Goal: Information Seeking & Learning: Understand process/instructions

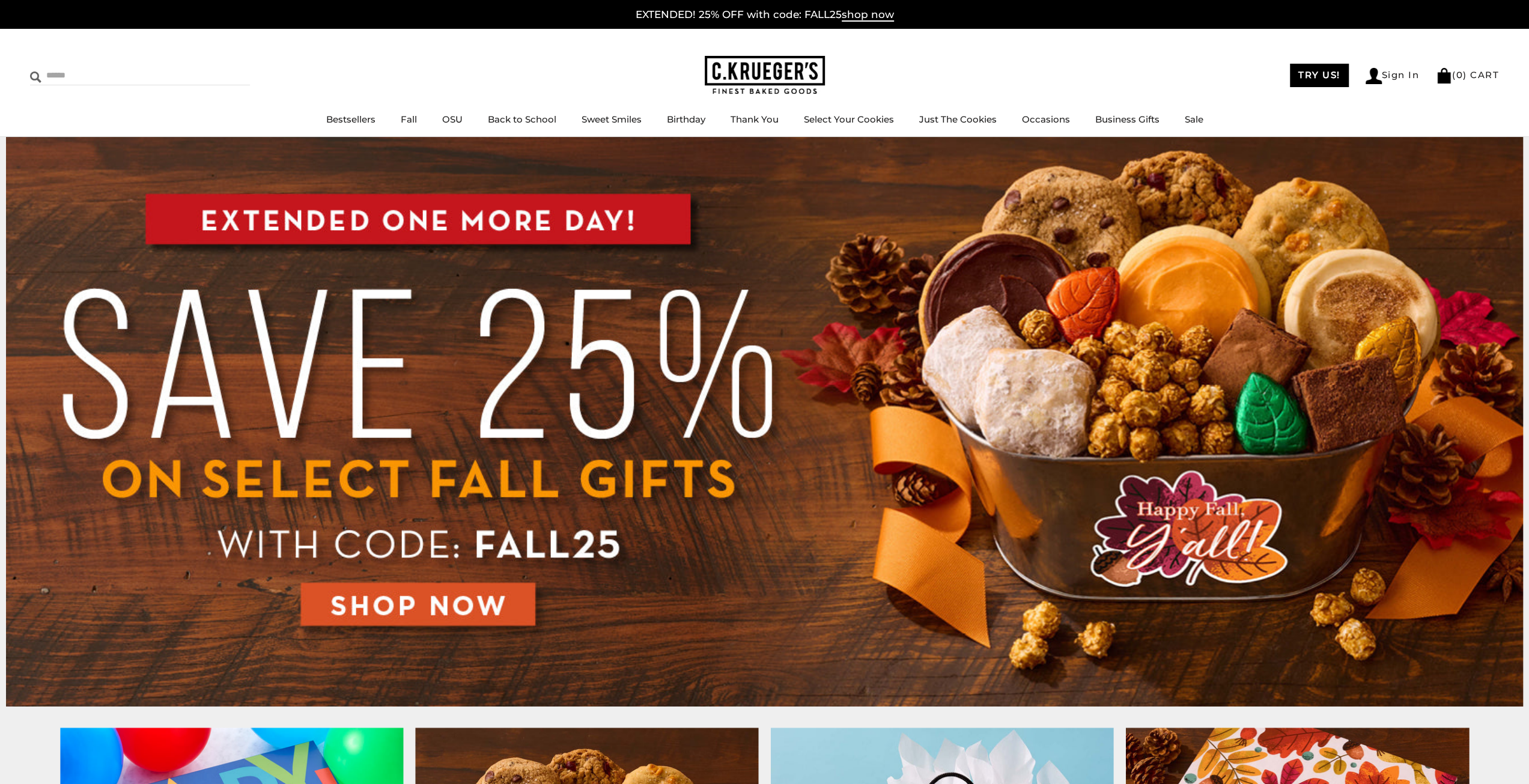
click at [128, 81] on input "Search" at bounding box center [102, 75] width 143 height 19
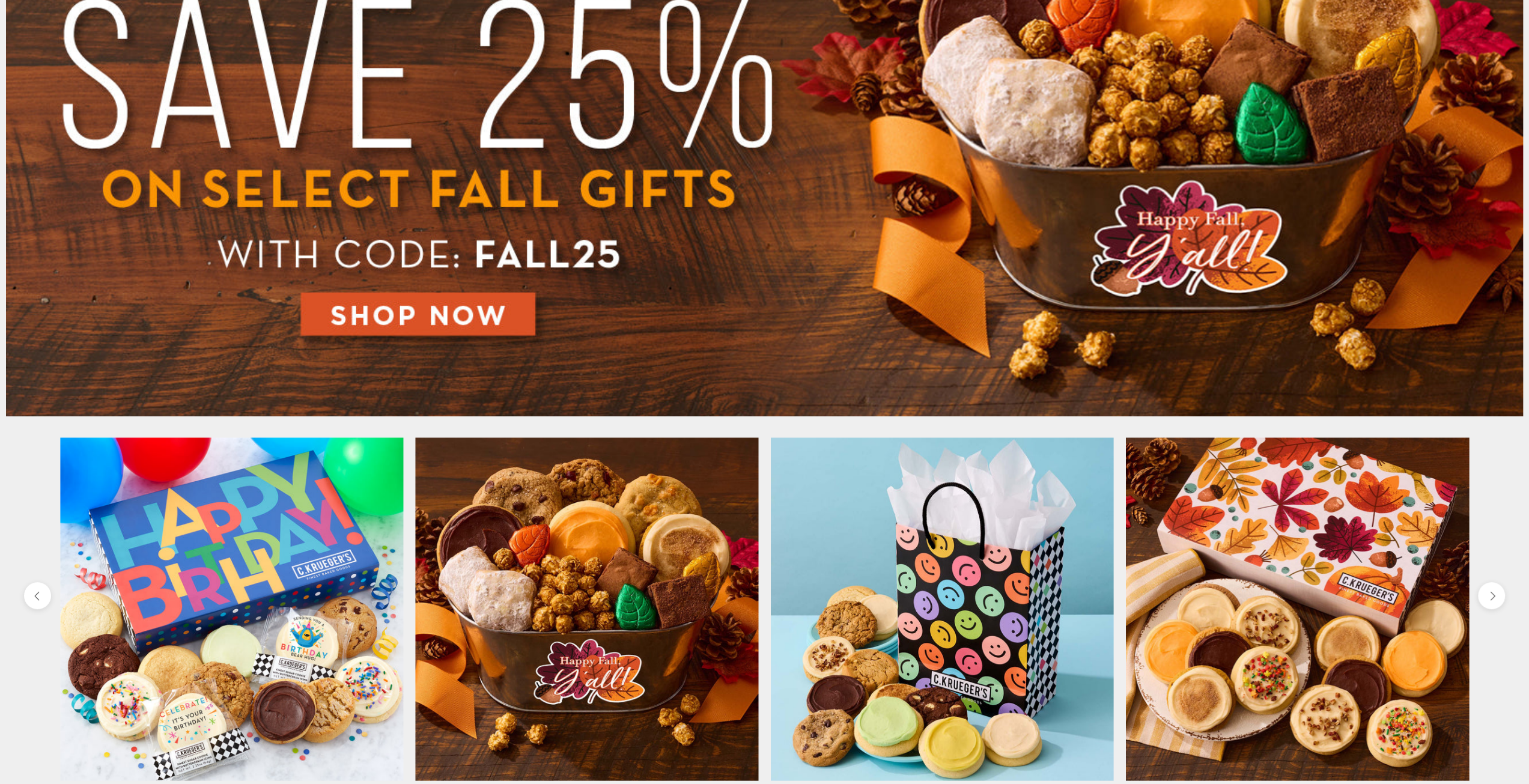
scroll to position [240, 0]
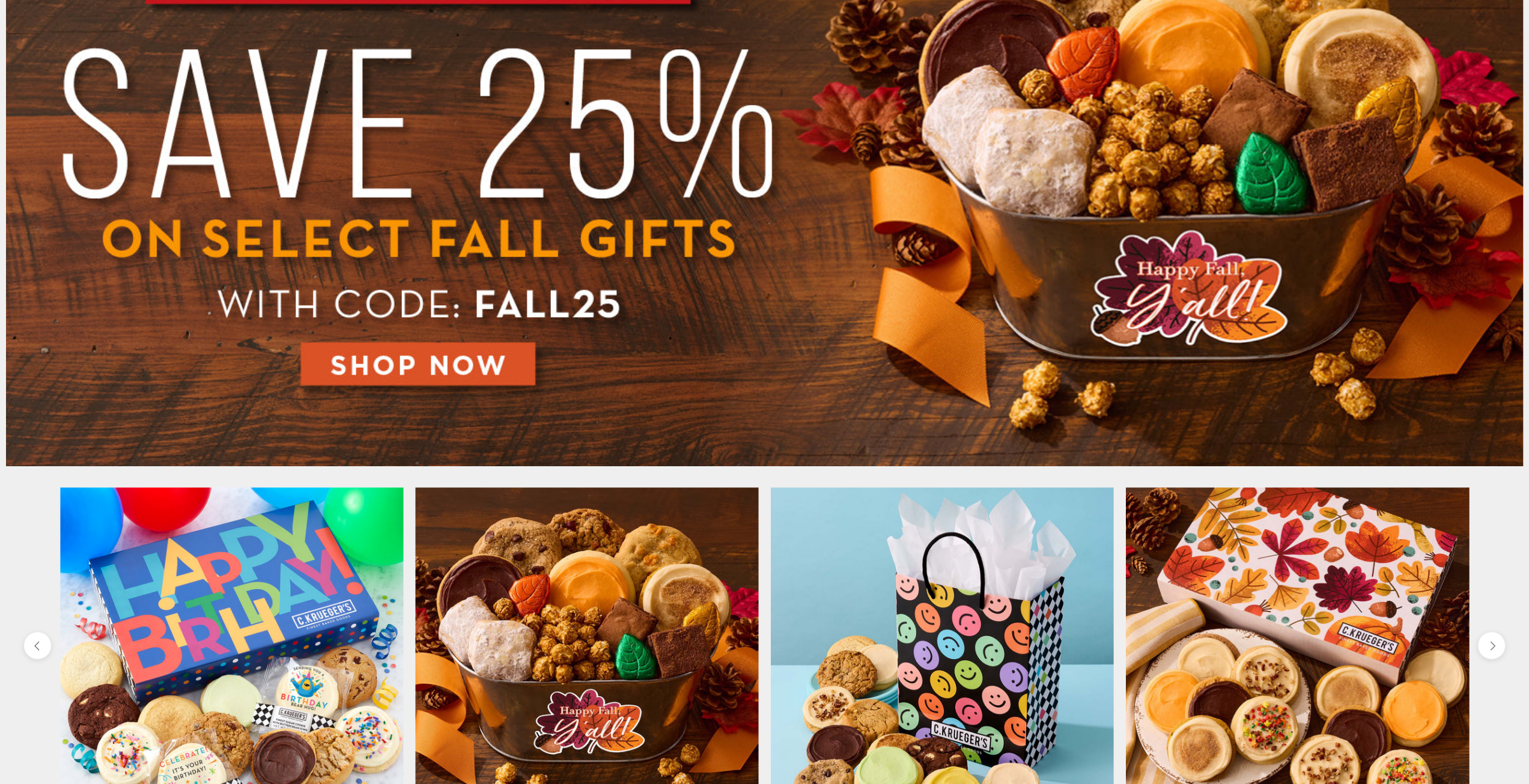
click at [444, 366] on img at bounding box center [764, 181] width 1517 height 569
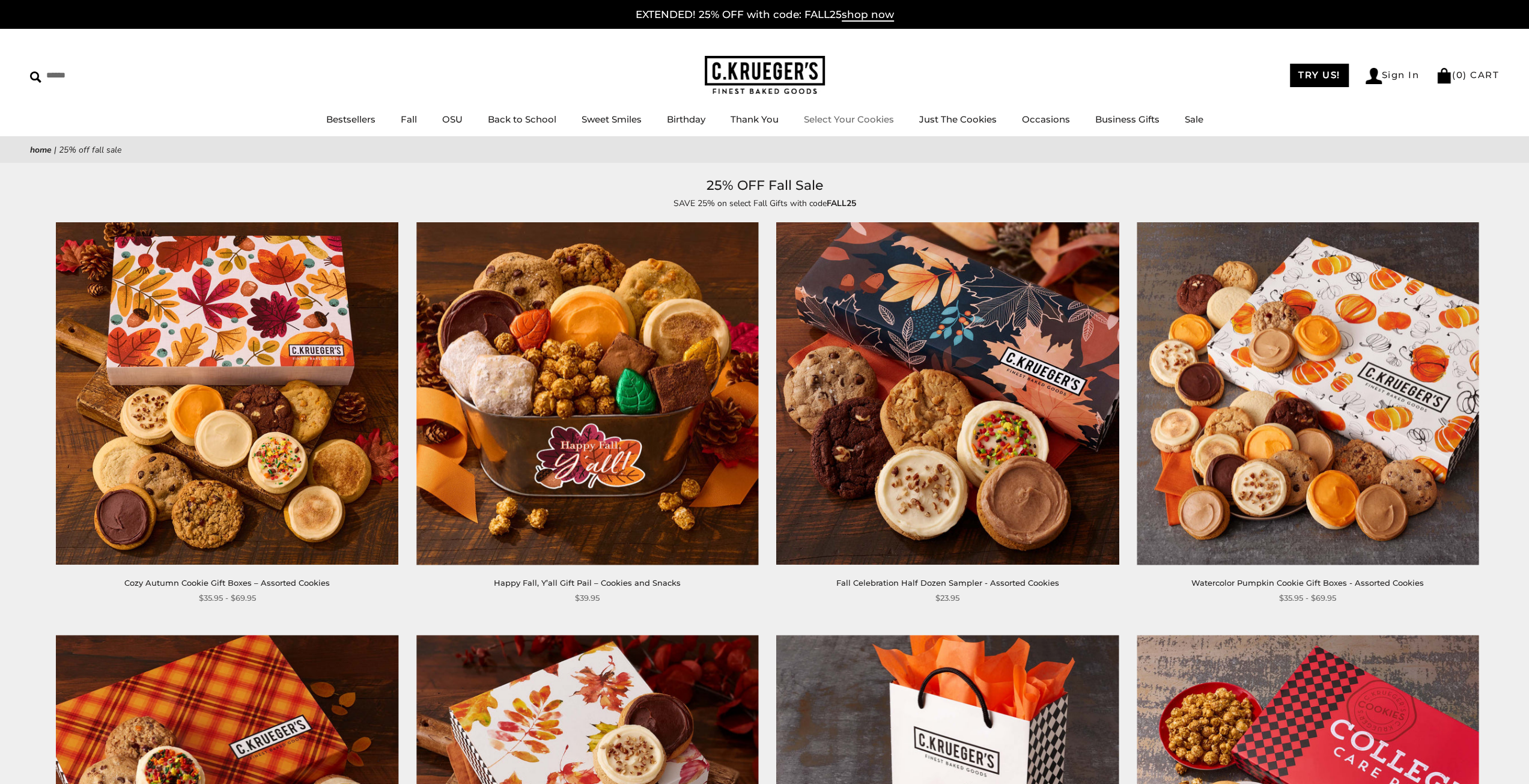
click at [850, 119] on link "Select Your Cookies" at bounding box center [849, 119] width 90 height 11
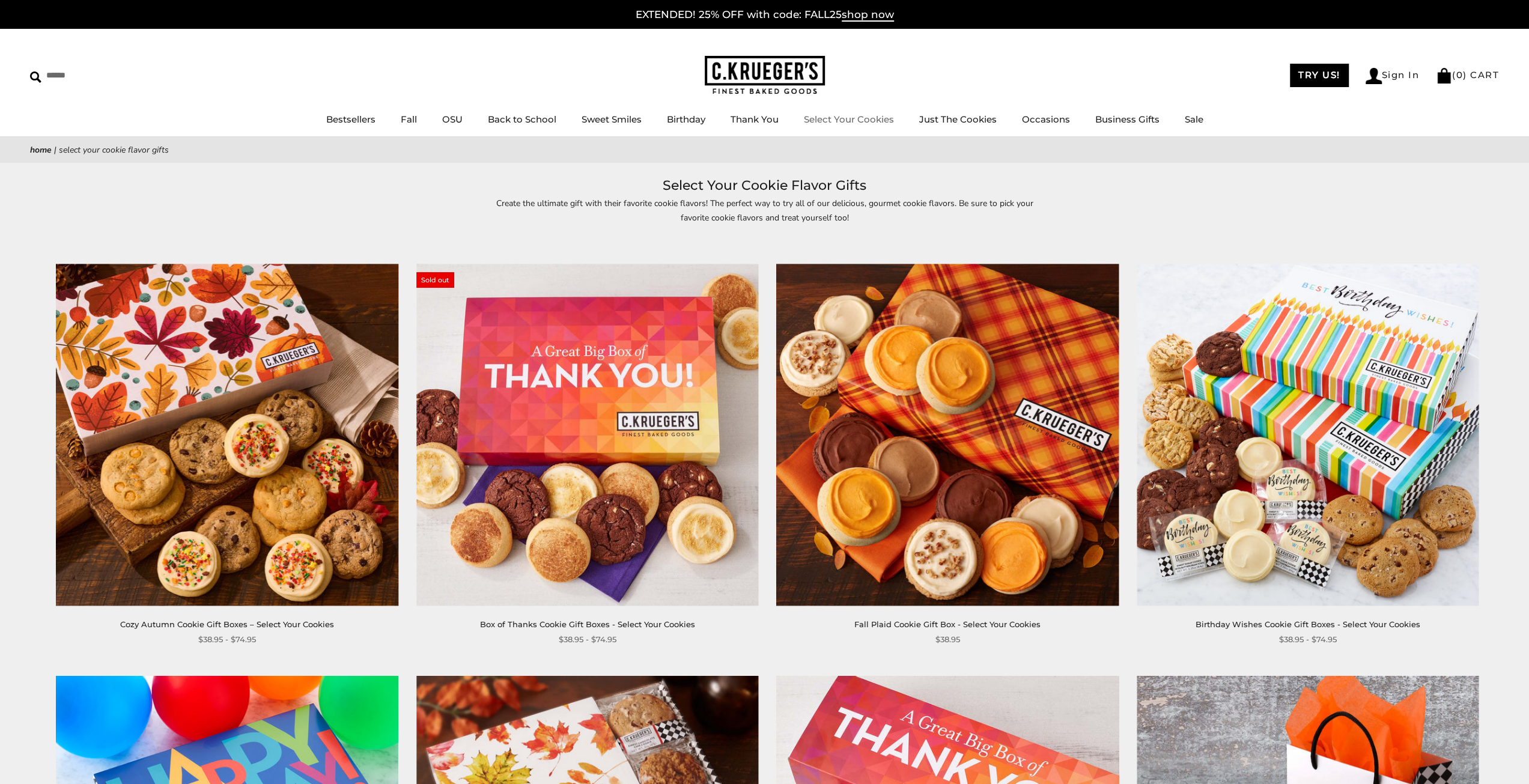
click at [822, 123] on link "Select Your Cookies" at bounding box center [849, 119] width 90 height 11
click at [664, 406] on img at bounding box center [587, 434] width 342 height 342
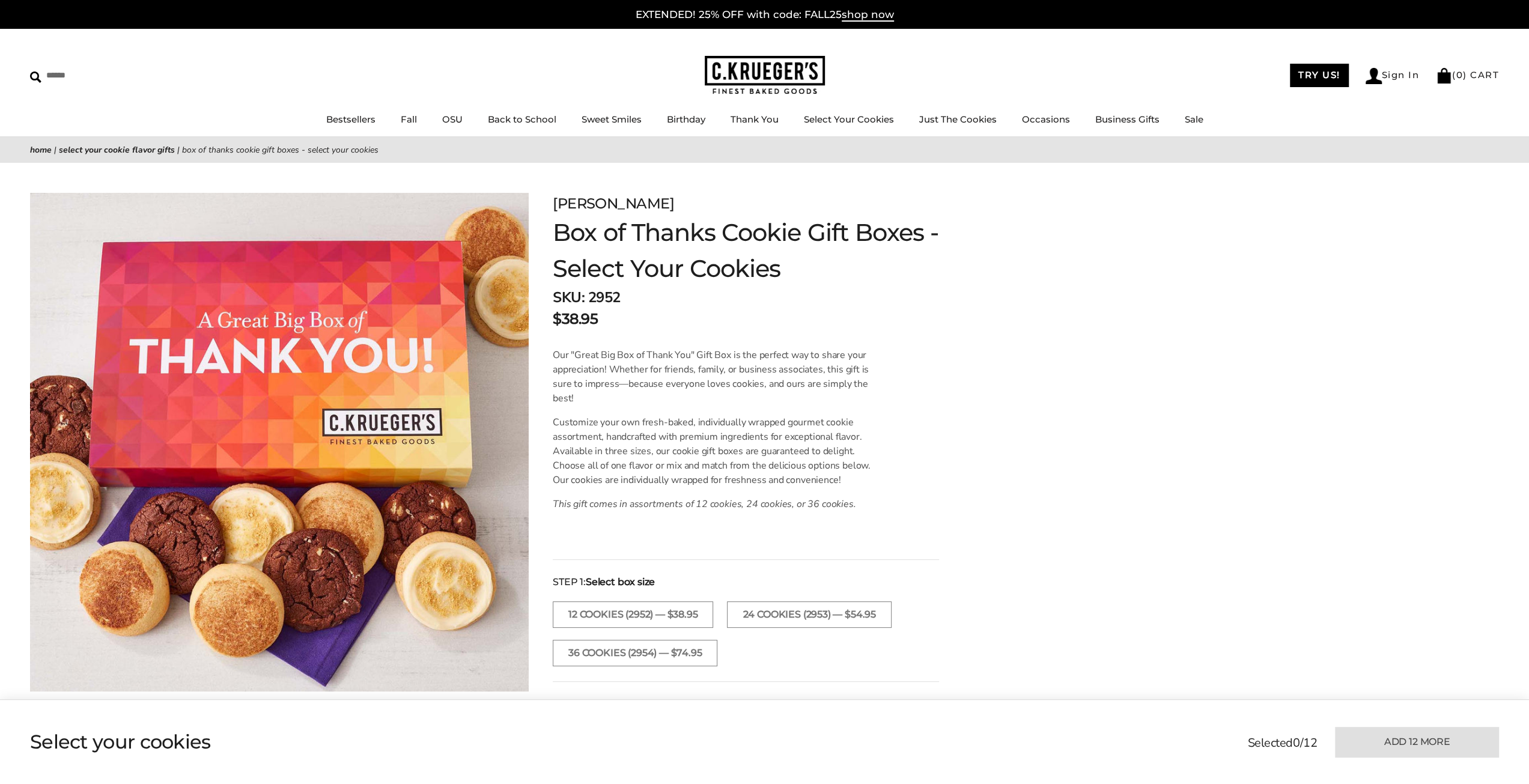
click at [37, 150] on link "Home" at bounding box center [41, 150] width 22 height 11
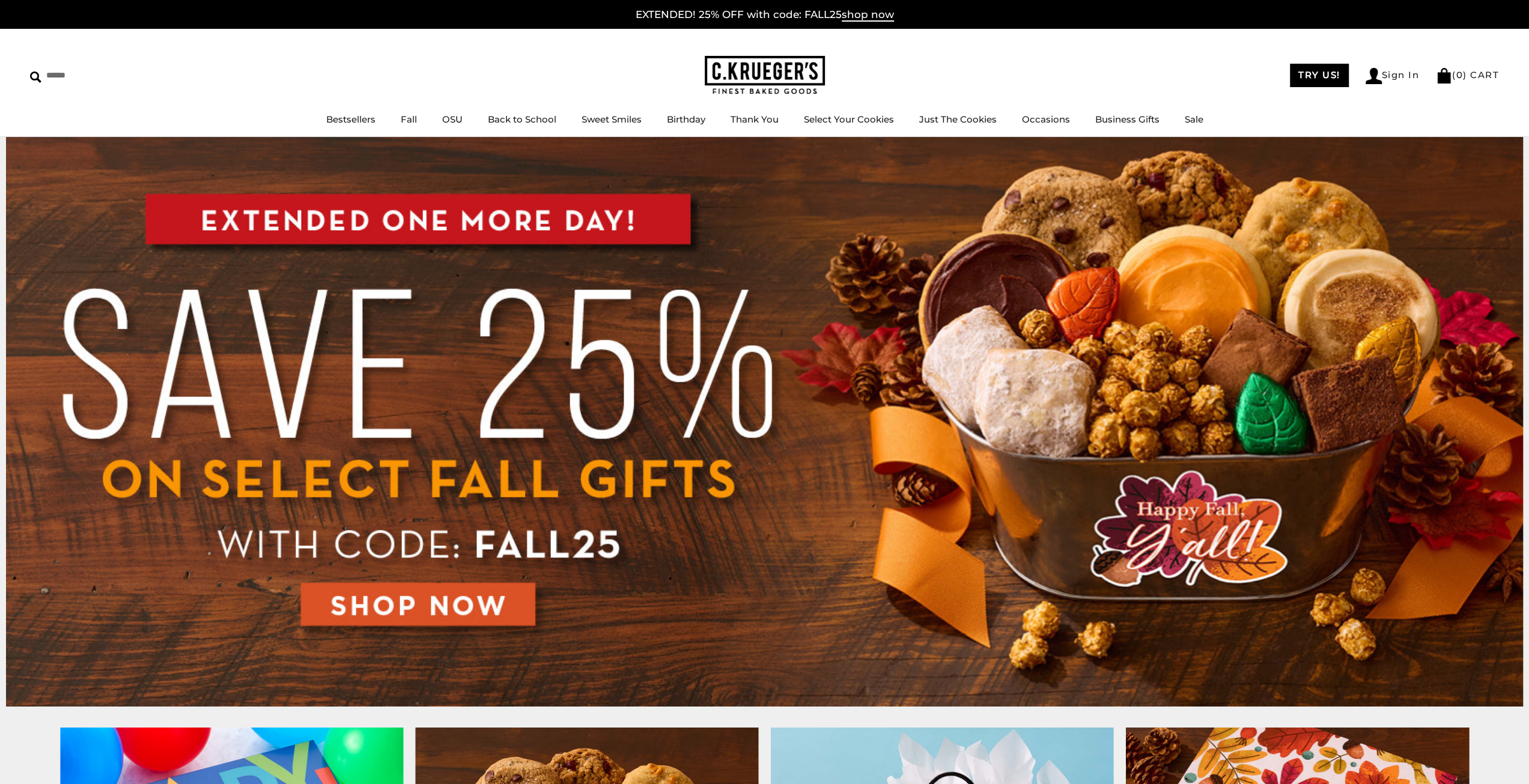
click at [396, 609] on img at bounding box center [764, 421] width 1517 height 569
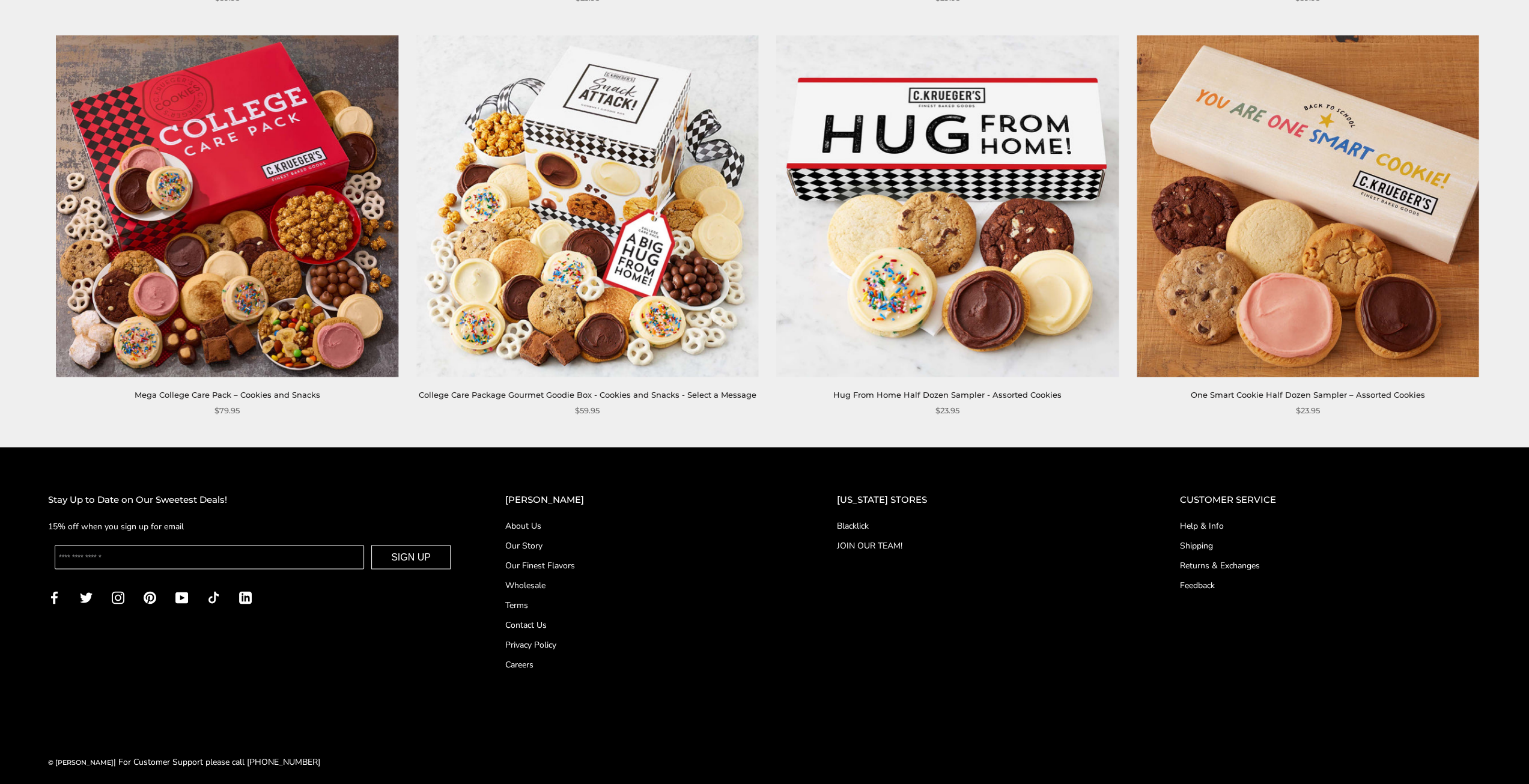
scroll to position [1846, 0]
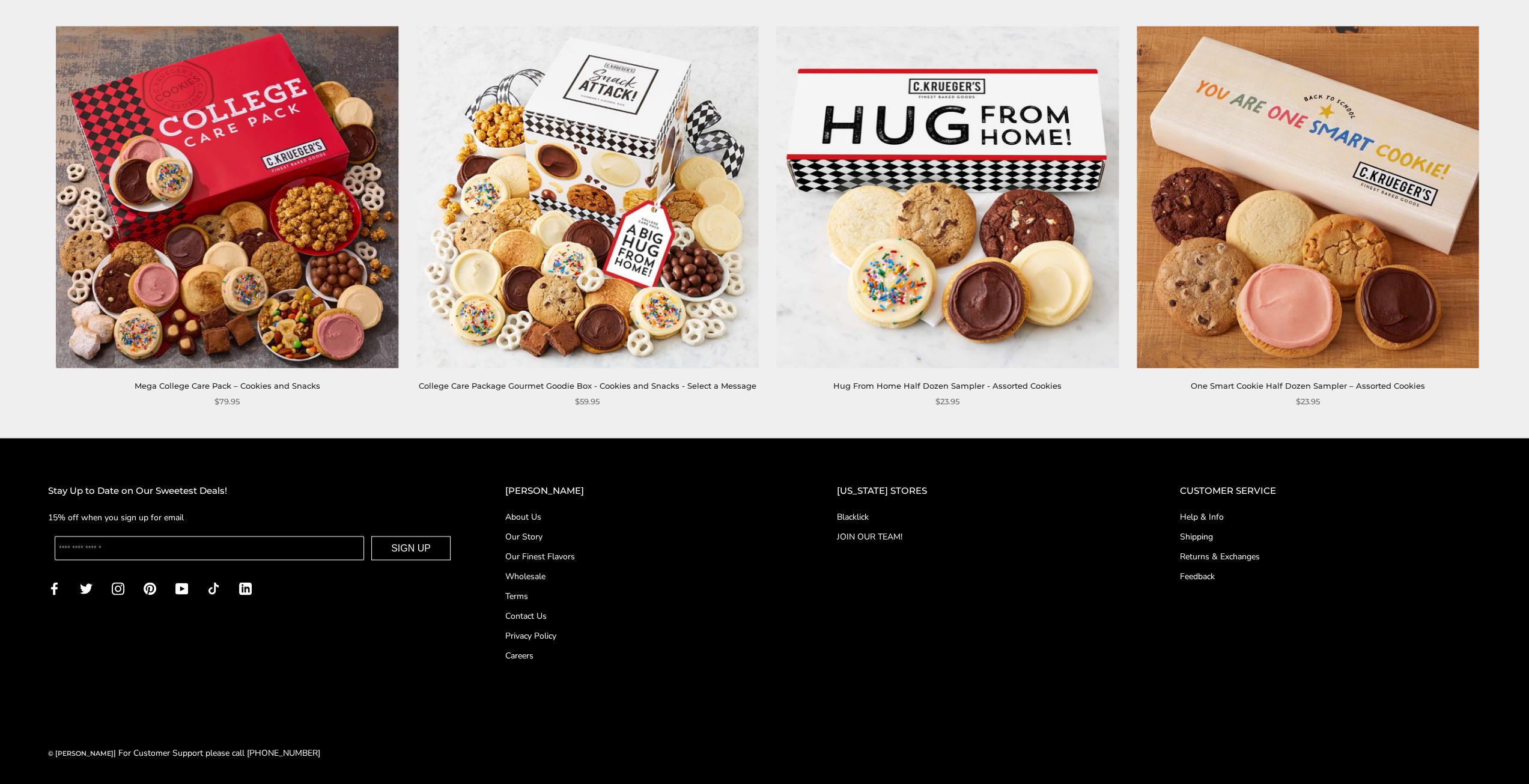
click at [1196, 535] on link "Shipping" at bounding box center [1330, 536] width 301 height 13
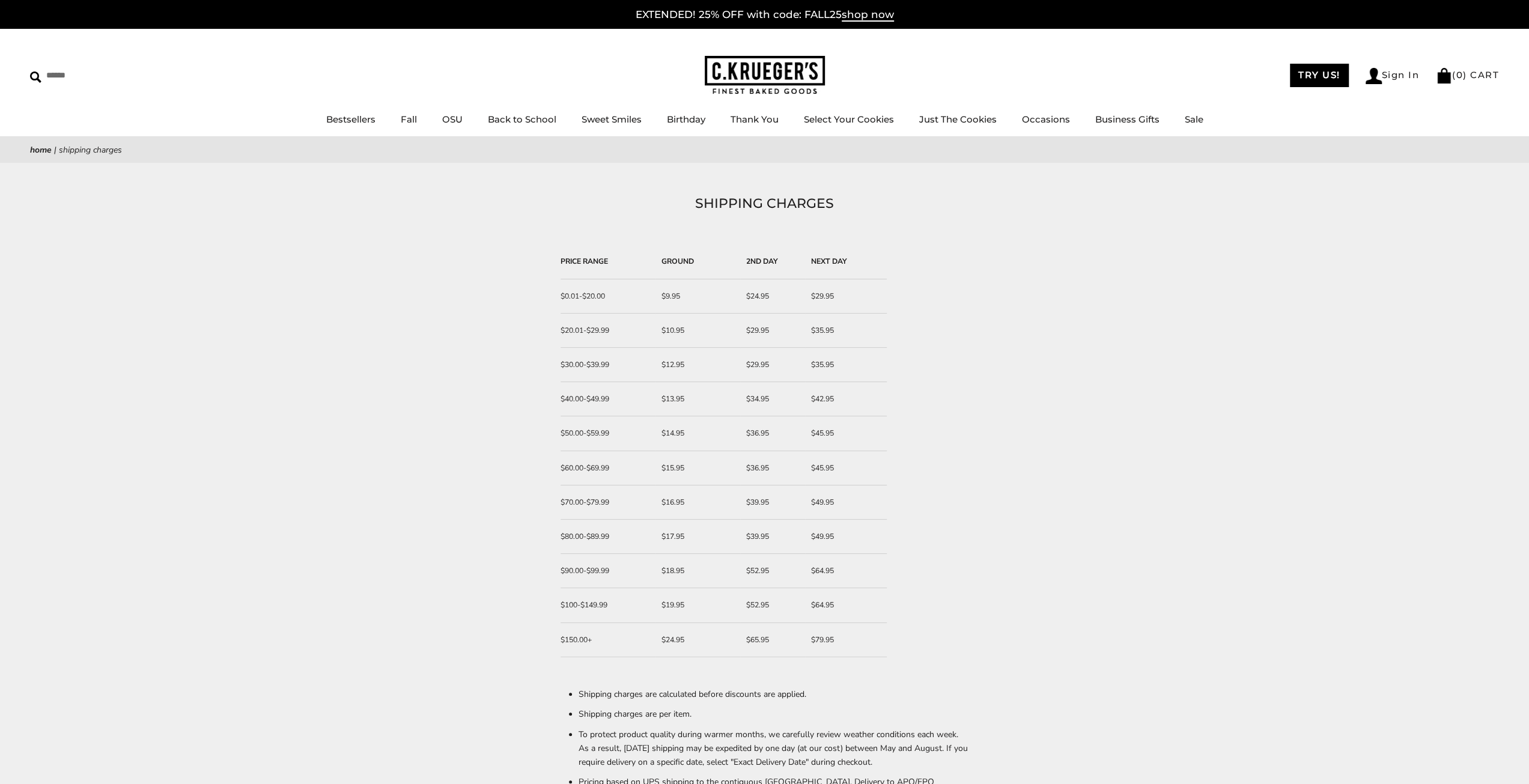
click at [44, 150] on link "Home" at bounding box center [41, 150] width 22 height 11
